Goal: Information Seeking & Learning: Learn about a topic

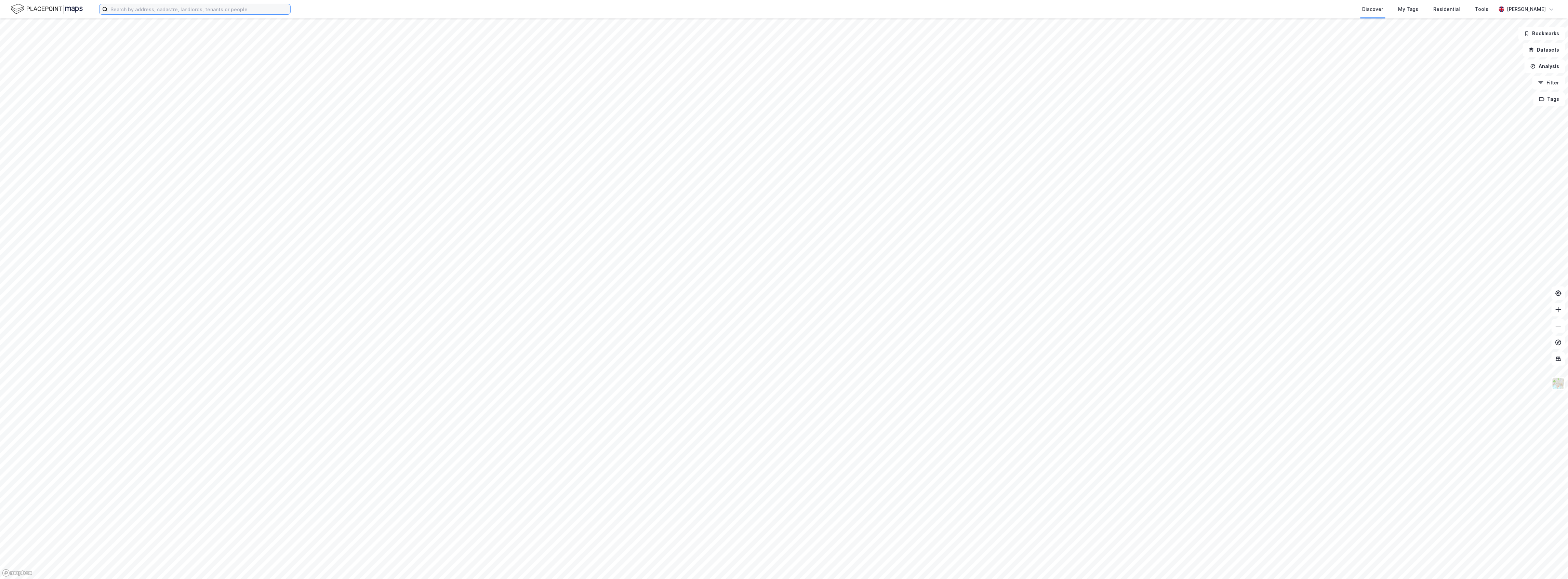
click at [214, 4] on input at bounding box center [199, 9] width 183 height 10
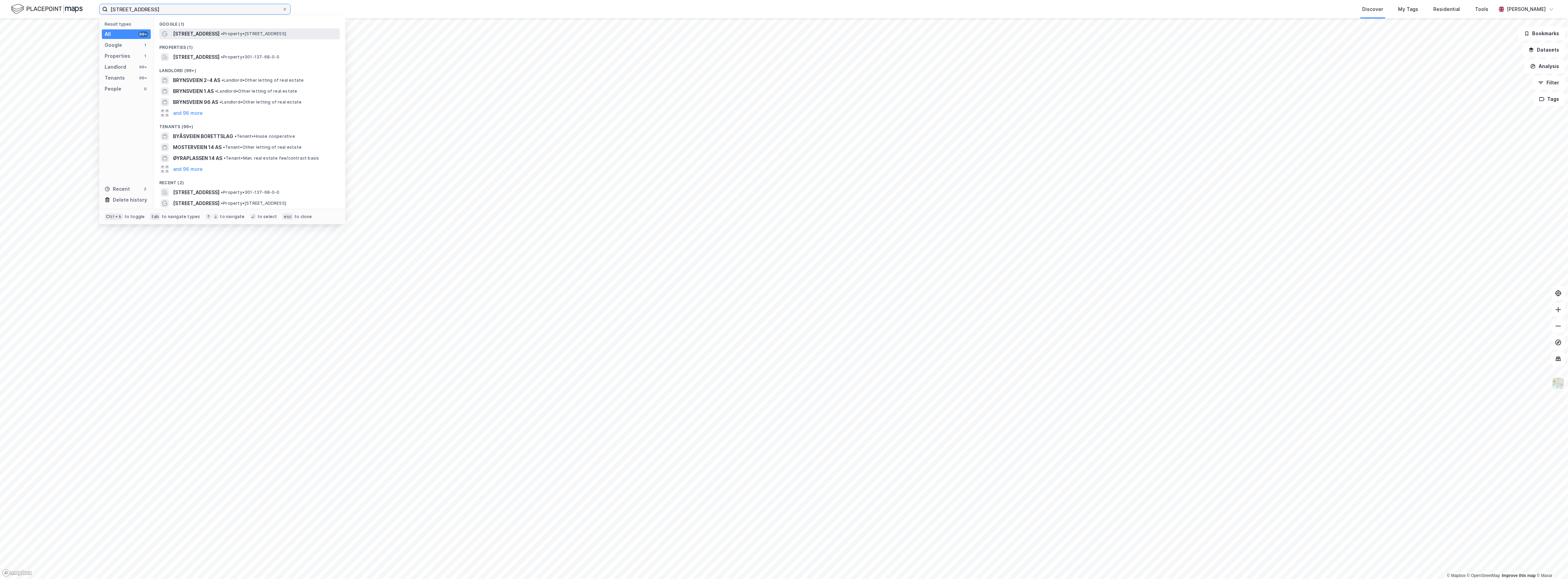
type input "[STREET_ADDRESS]"
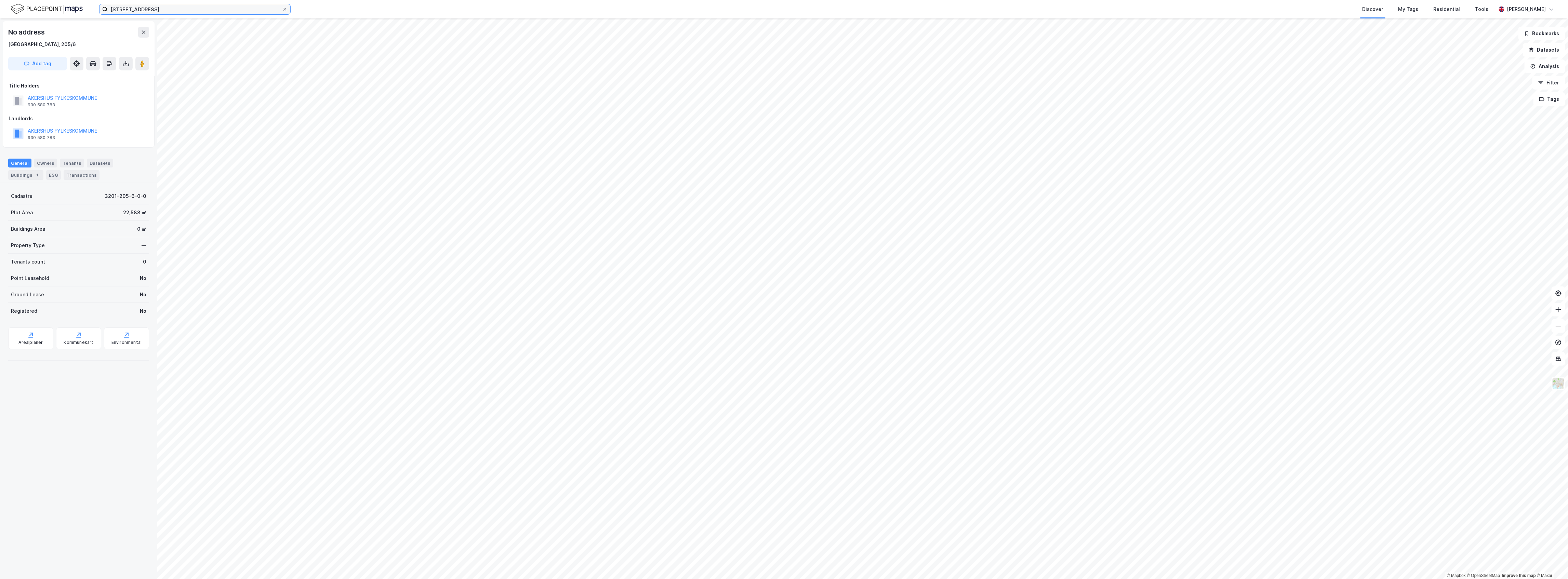
click at [214, 4] on input "[STREET_ADDRESS]" at bounding box center [195, 9] width 174 height 10
click at [177, 7] on input at bounding box center [199, 9] width 183 height 10
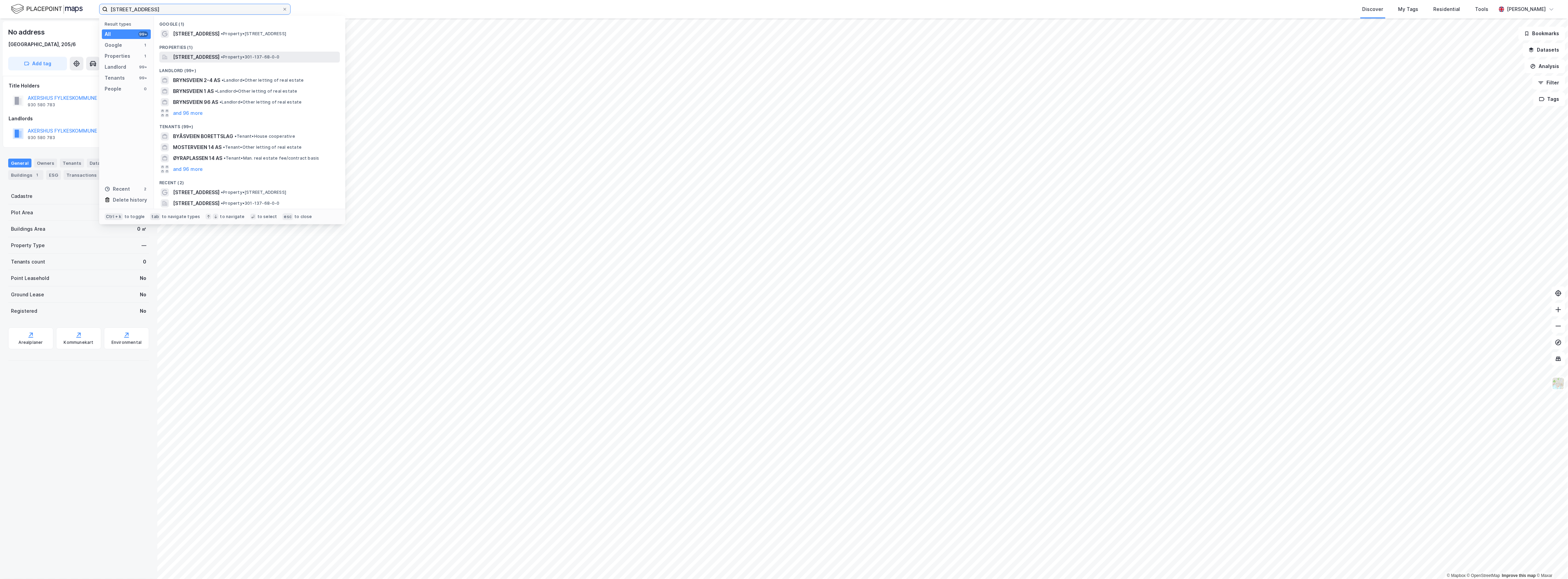
type input "[STREET_ADDRESS]"
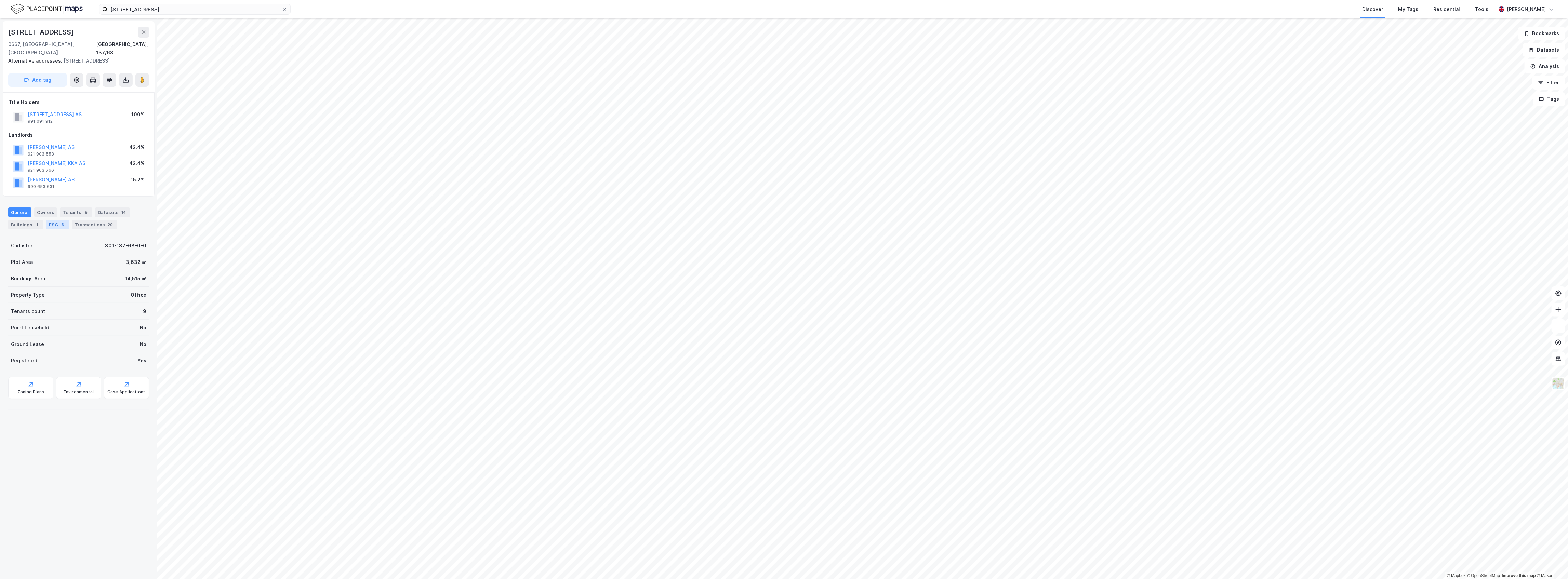
click at [62, 221] on div "3" at bounding box center [63, 224] width 7 height 7
click at [91, 319] on div "Relative to benchmark -30.3 kWh/(㎡*year)" at bounding box center [107, 322] width 50 height 20
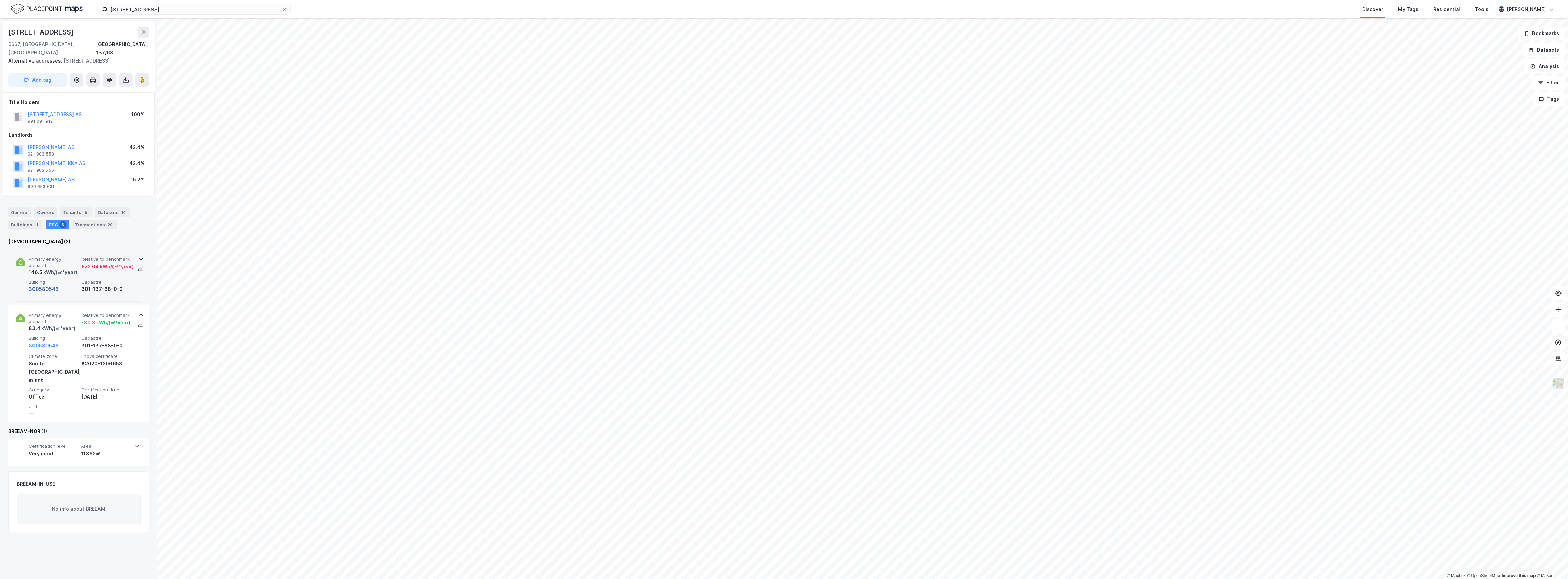
click at [45, 285] on button "300580546" at bounding box center [43, 288] width 30 height 8
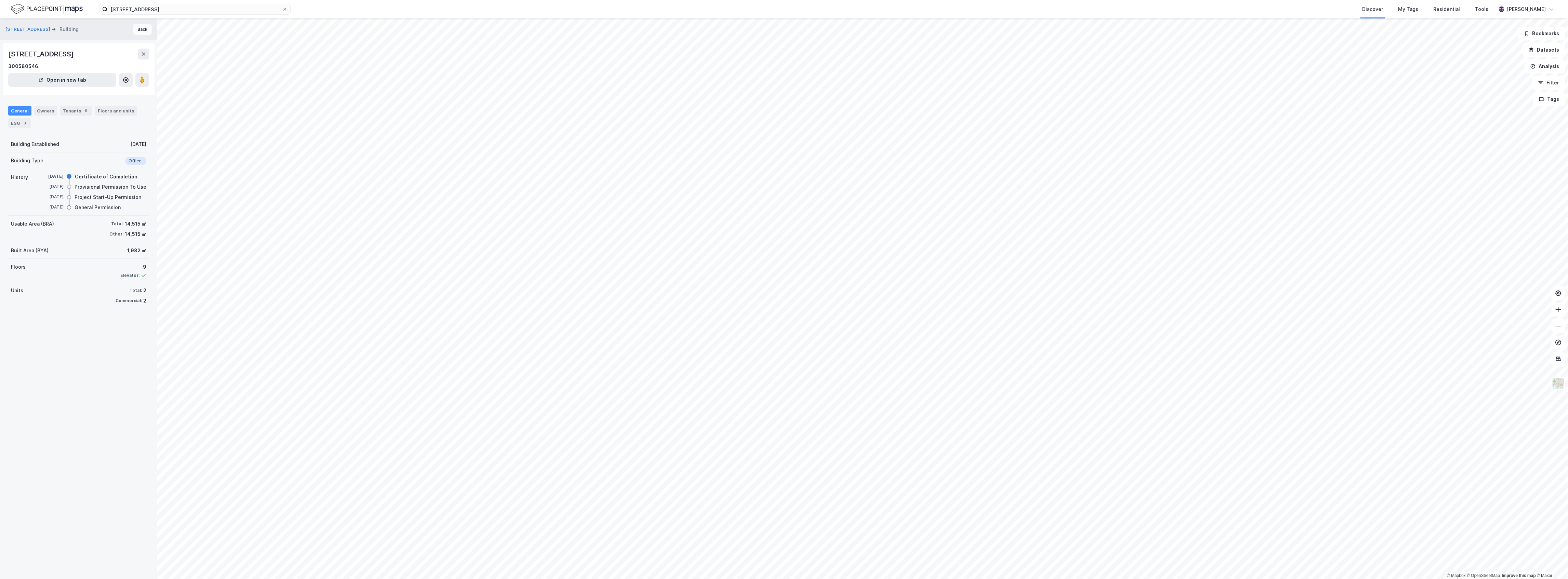
click at [135, 31] on button "Back" at bounding box center [142, 29] width 19 height 11
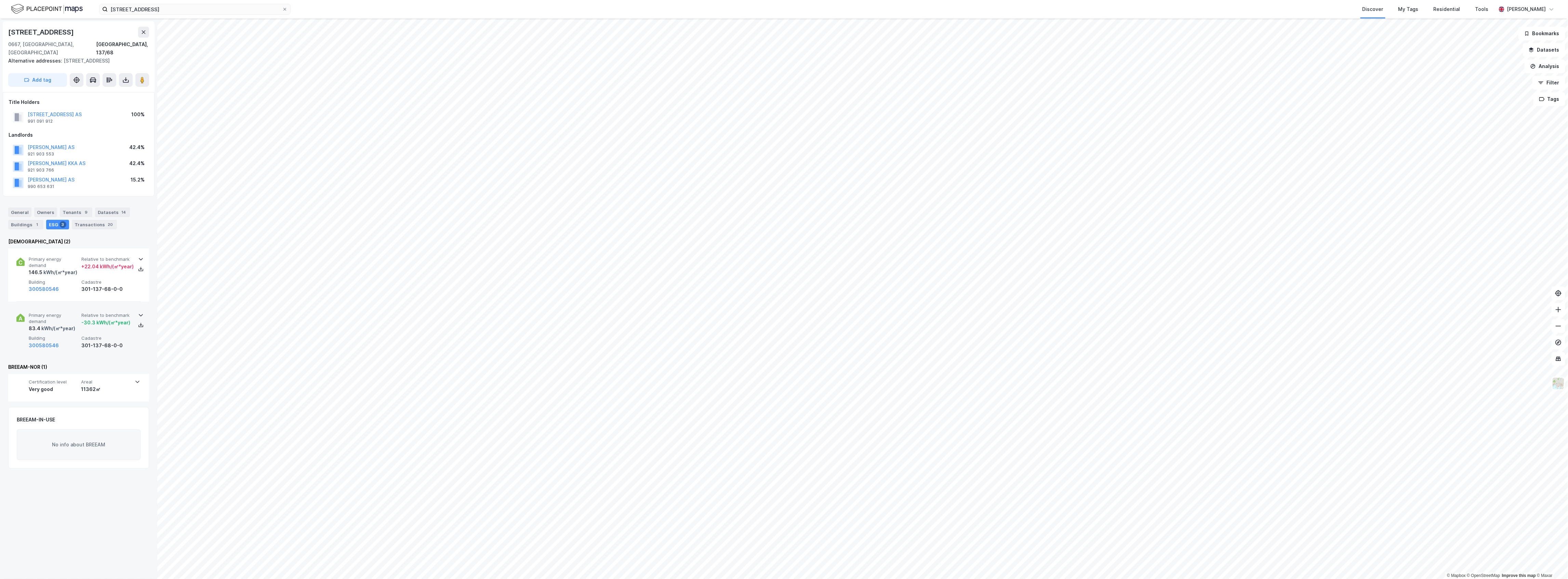
click at [41, 324] on div "kWh/(㎡*year)" at bounding box center [57, 328] width 35 height 8
click at [41, 341] on button "300580546" at bounding box center [43, 345] width 30 height 8
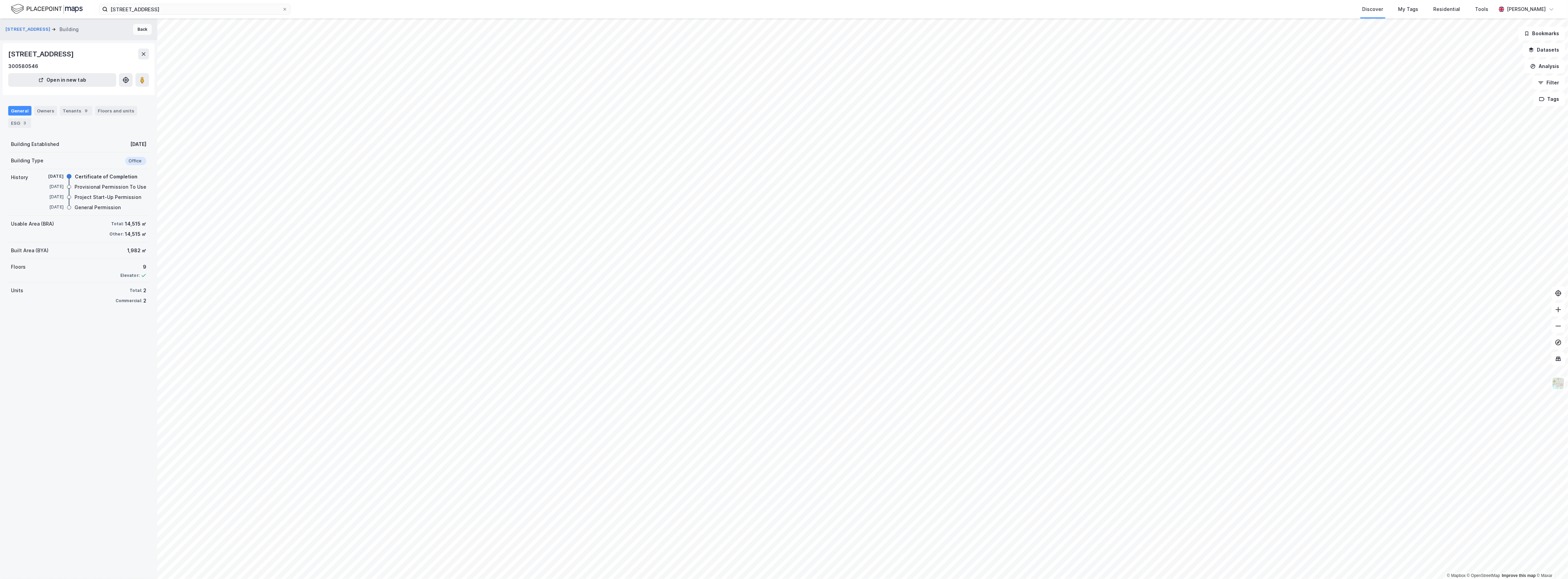
click at [138, 29] on button "Back" at bounding box center [142, 29] width 19 height 11
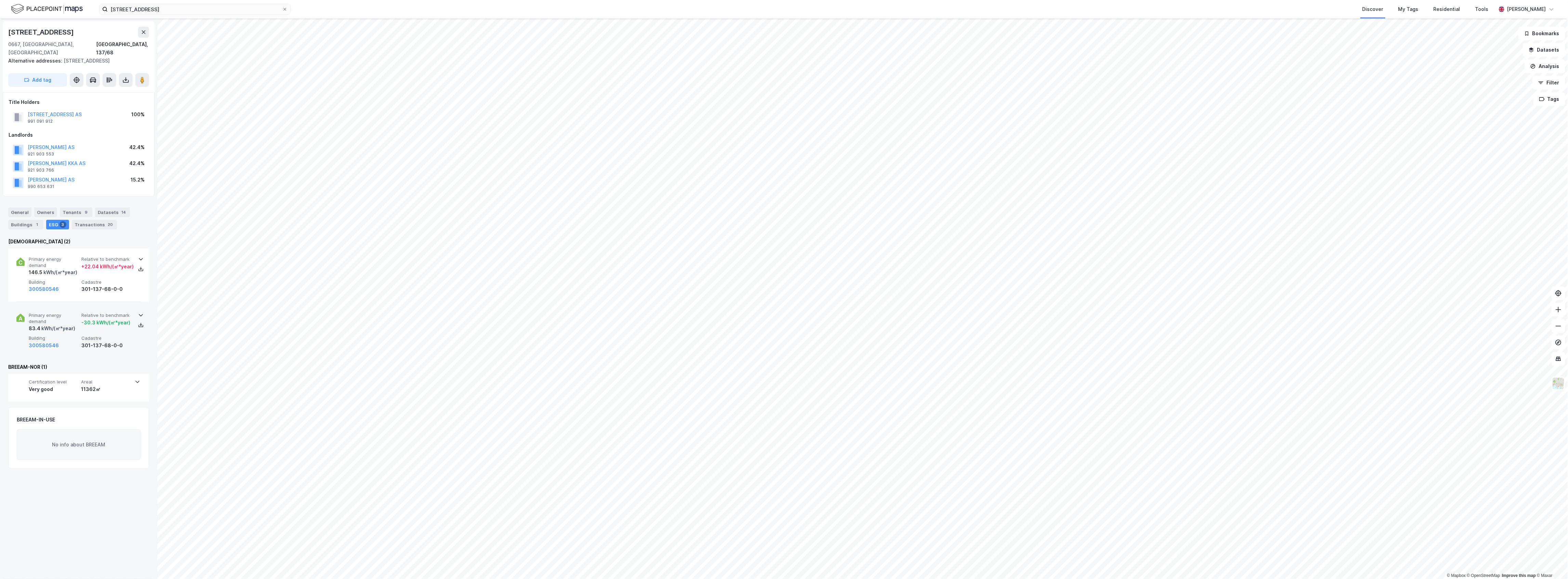
click at [37, 324] on div "83.4 kWh/(㎡*year)" at bounding box center [52, 328] width 46 height 8
click at [39, 341] on button "300580546" at bounding box center [43, 345] width 30 height 8
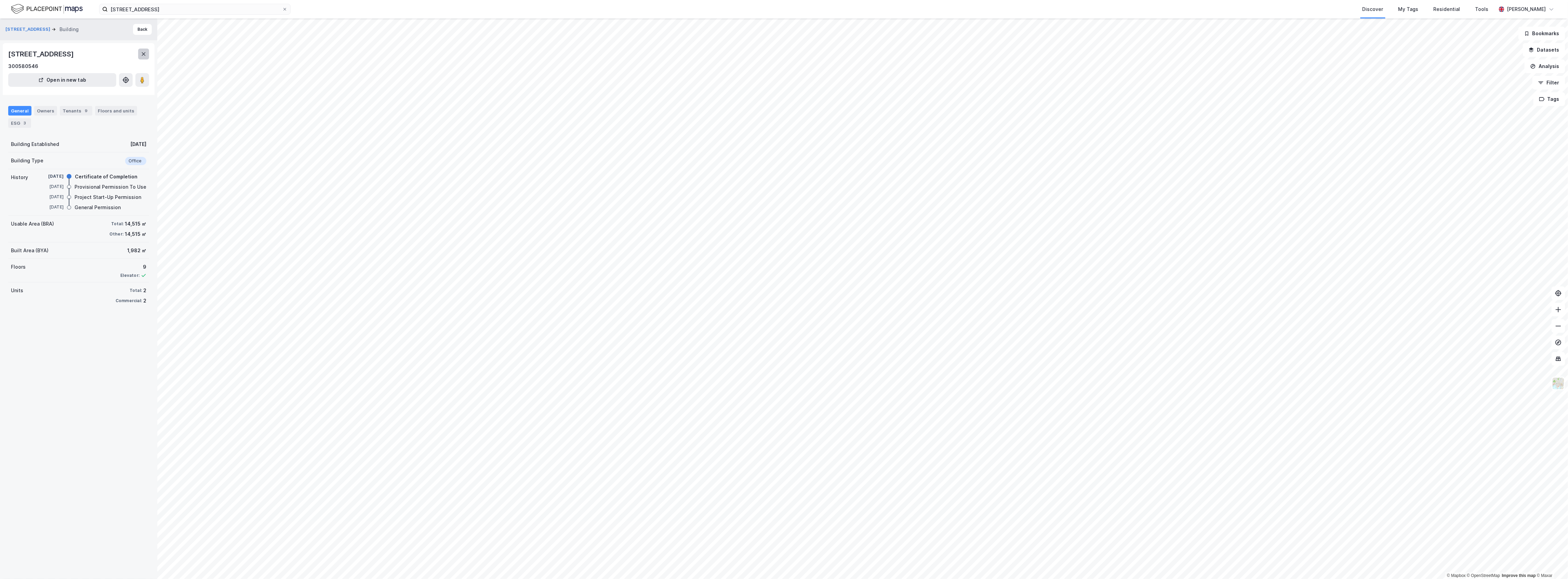
click at [144, 57] on button at bounding box center [144, 54] width 11 height 11
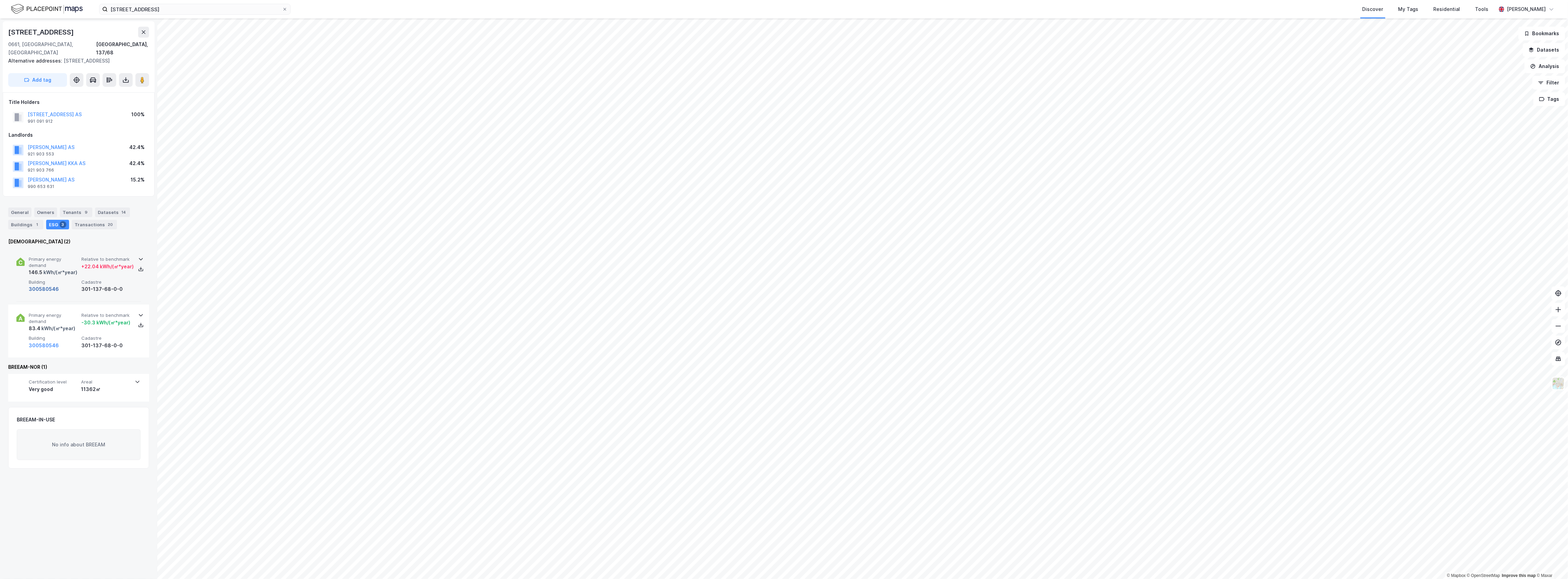
click at [55, 285] on button "300580546" at bounding box center [43, 288] width 30 height 8
